Goal: Find specific page/section: Find specific page/section

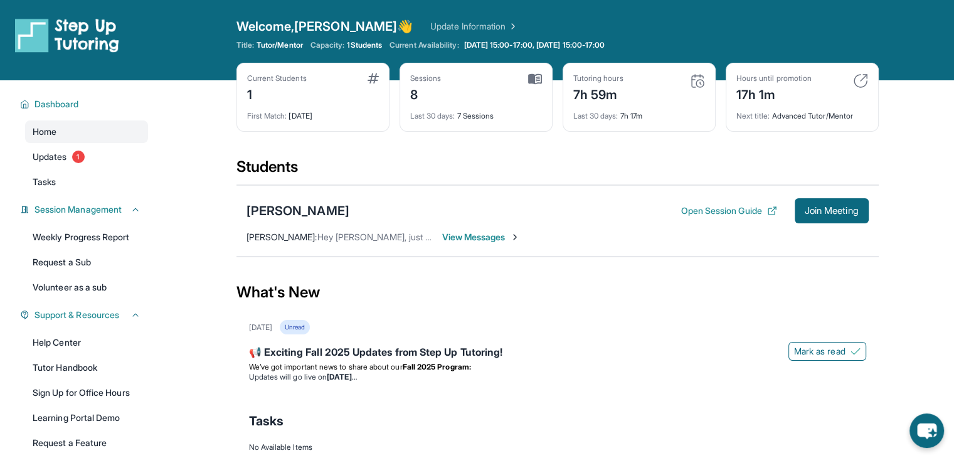
click at [530, 78] on img at bounding box center [535, 78] width 14 height 11
click at [698, 85] on img at bounding box center [697, 80] width 15 height 15
click at [700, 157] on div "Students" at bounding box center [558, 171] width 642 height 28
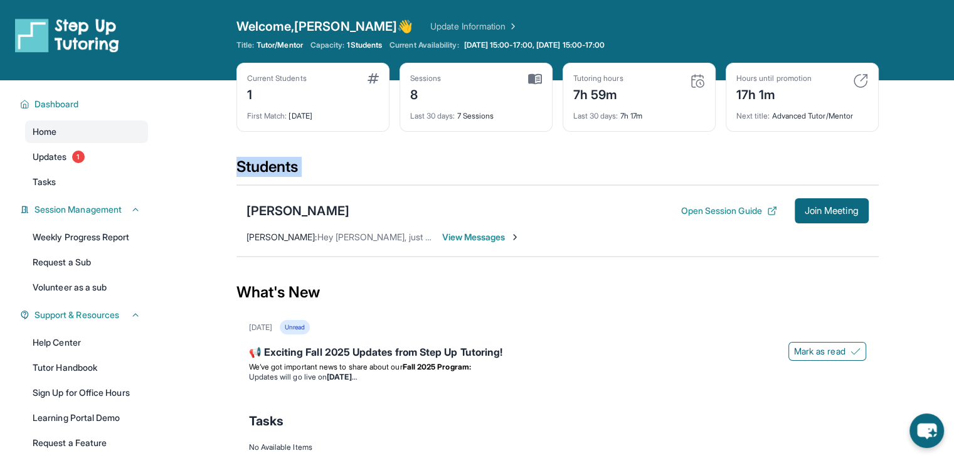
click at [700, 157] on div "Students" at bounding box center [558, 171] width 642 height 28
click at [560, 186] on div "Siahna Kofe Open Session Guide Join Meeting Ryan Paul Velasco : Hey Delmy, just…" at bounding box center [558, 221] width 642 height 72
